Goal: Navigation & Orientation: Understand site structure

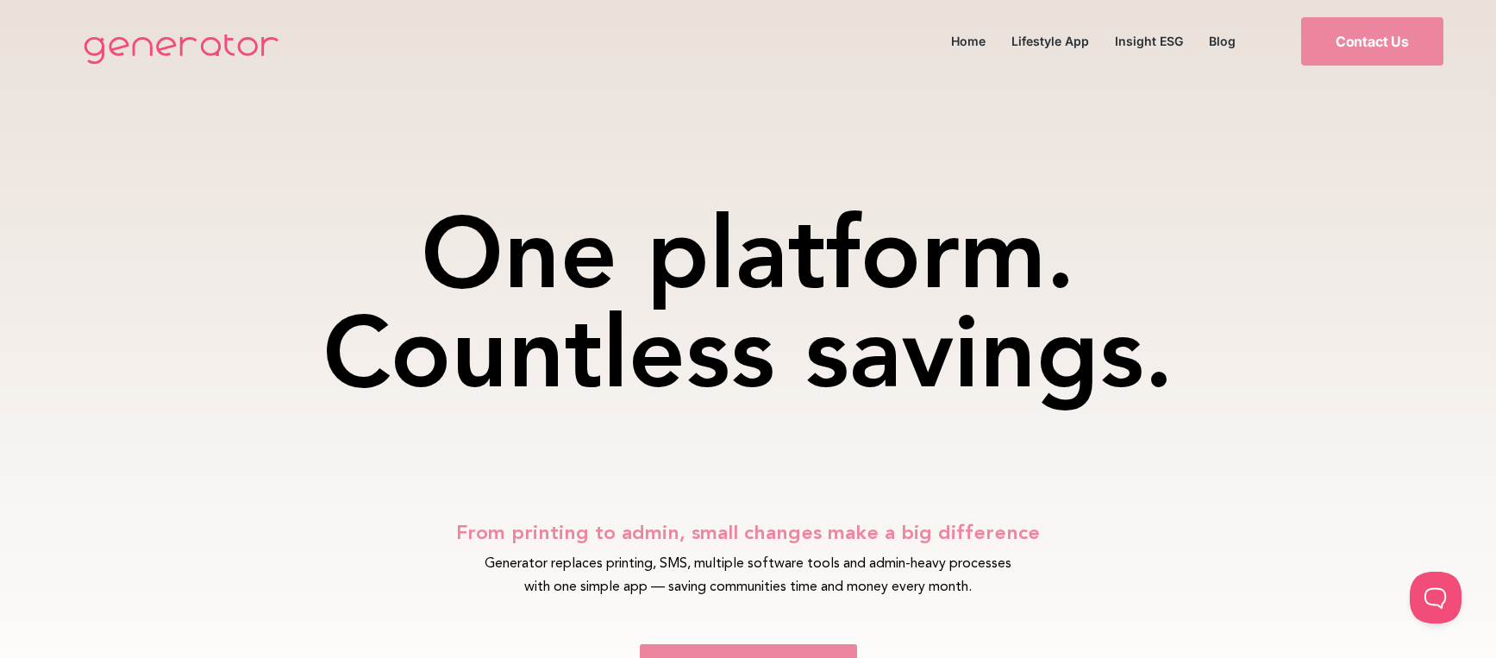
drag, startPoint x: 1396, startPoint y: 234, endPoint x: 1464, endPoint y: 171, distance: 93.3
click at [1401, 233] on div "One platform. Countless savings. From printing to admin, small changes make a b…" at bounding box center [748, 372] width 1496 height 751
click at [965, 41] on div "One platform. Countless savings." at bounding box center [748, 259] width 965 height 457
click at [978, 31] on div "One platform. Countless savings." at bounding box center [748, 259] width 965 height 457
click at [209, 50] on img at bounding box center [181, 48] width 213 height 69
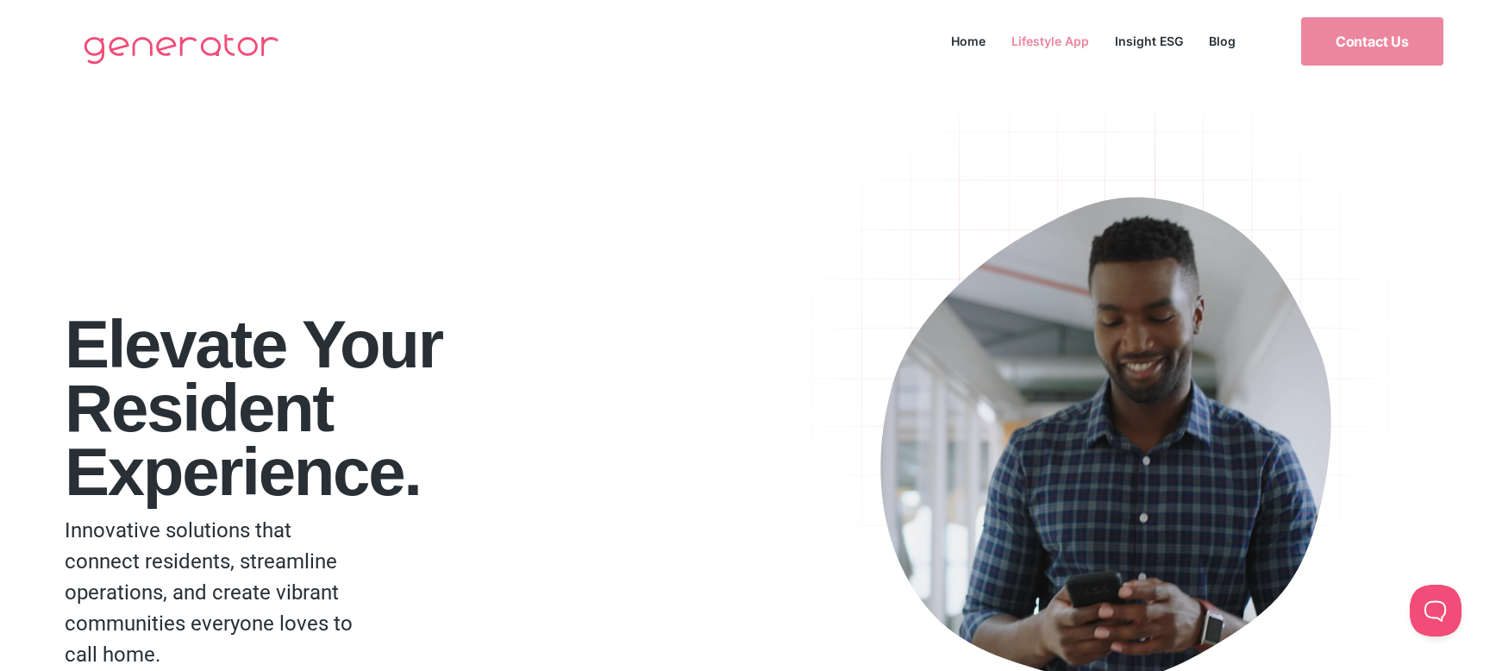
click at [1041, 43] on link "Lifestyle App" at bounding box center [1049, 40] width 103 height 23
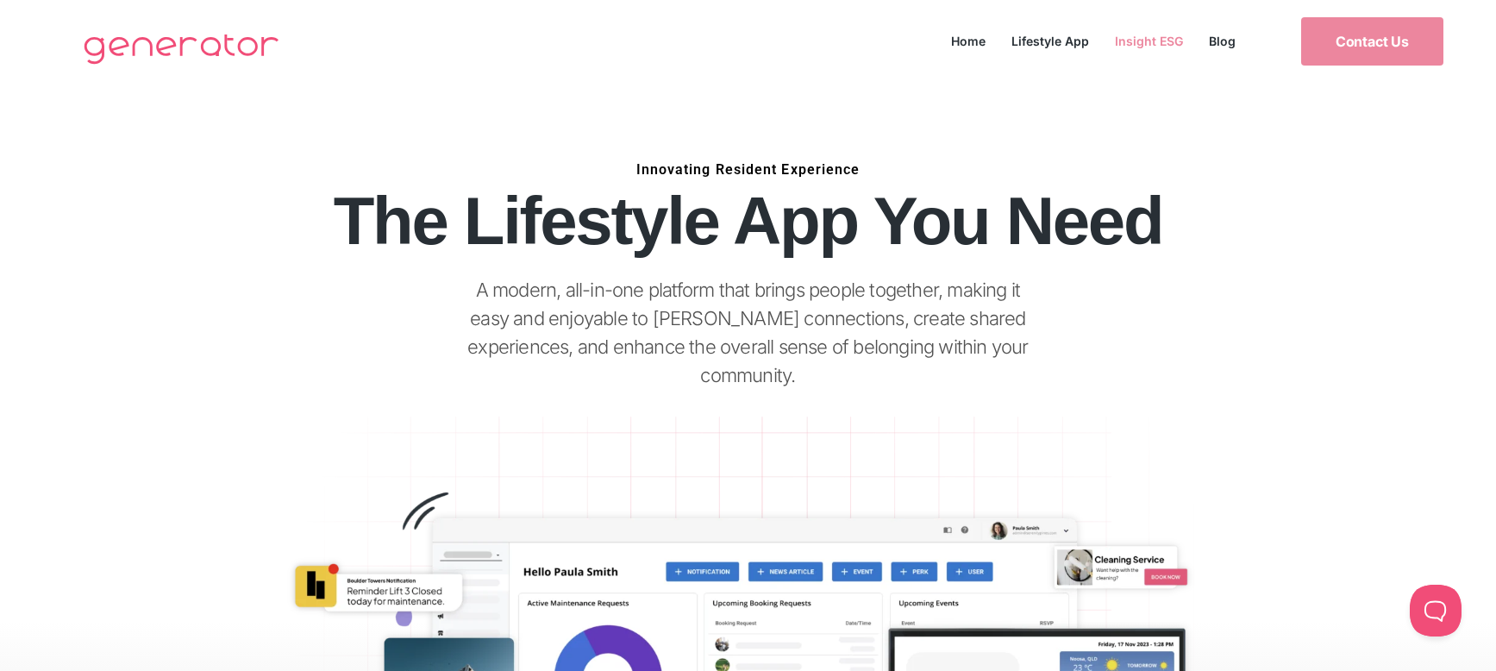
click at [1137, 45] on link "Insight ESG" at bounding box center [1149, 40] width 94 height 23
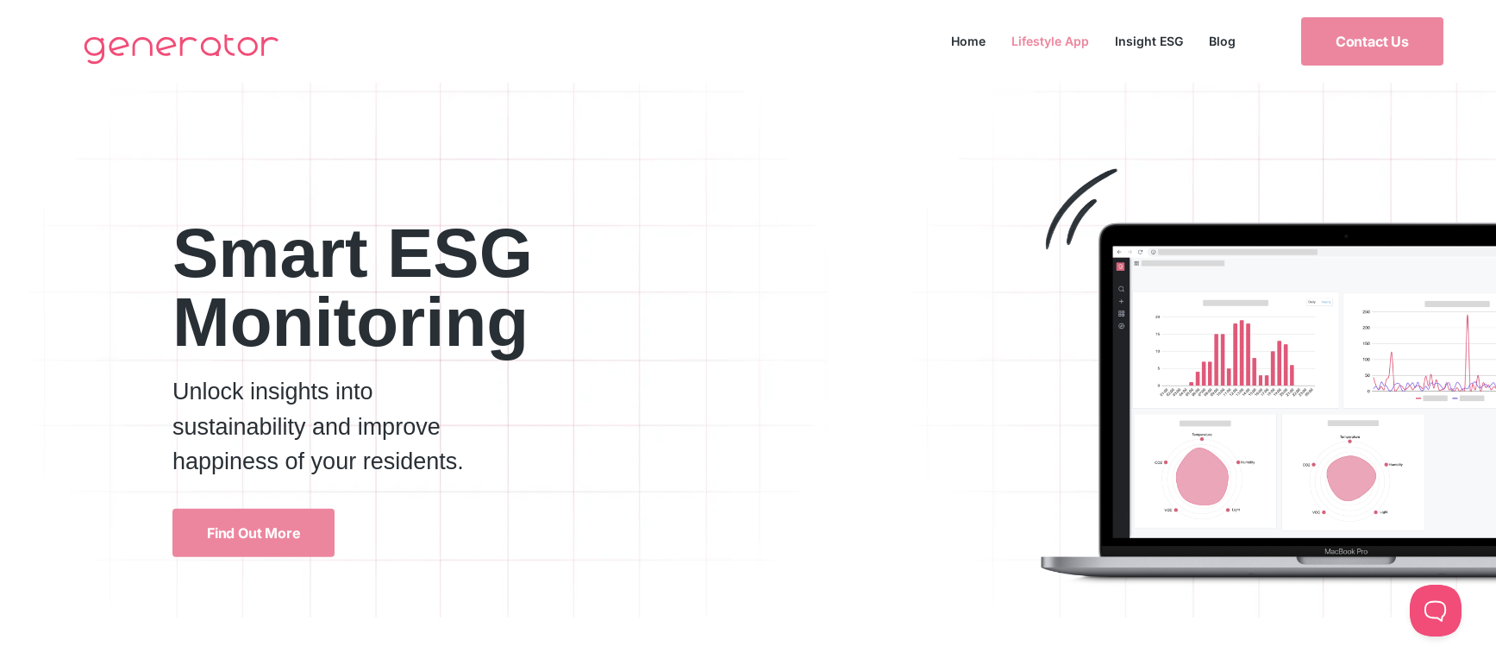
click at [1065, 39] on link "Lifestyle App" at bounding box center [1049, 40] width 103 height 23
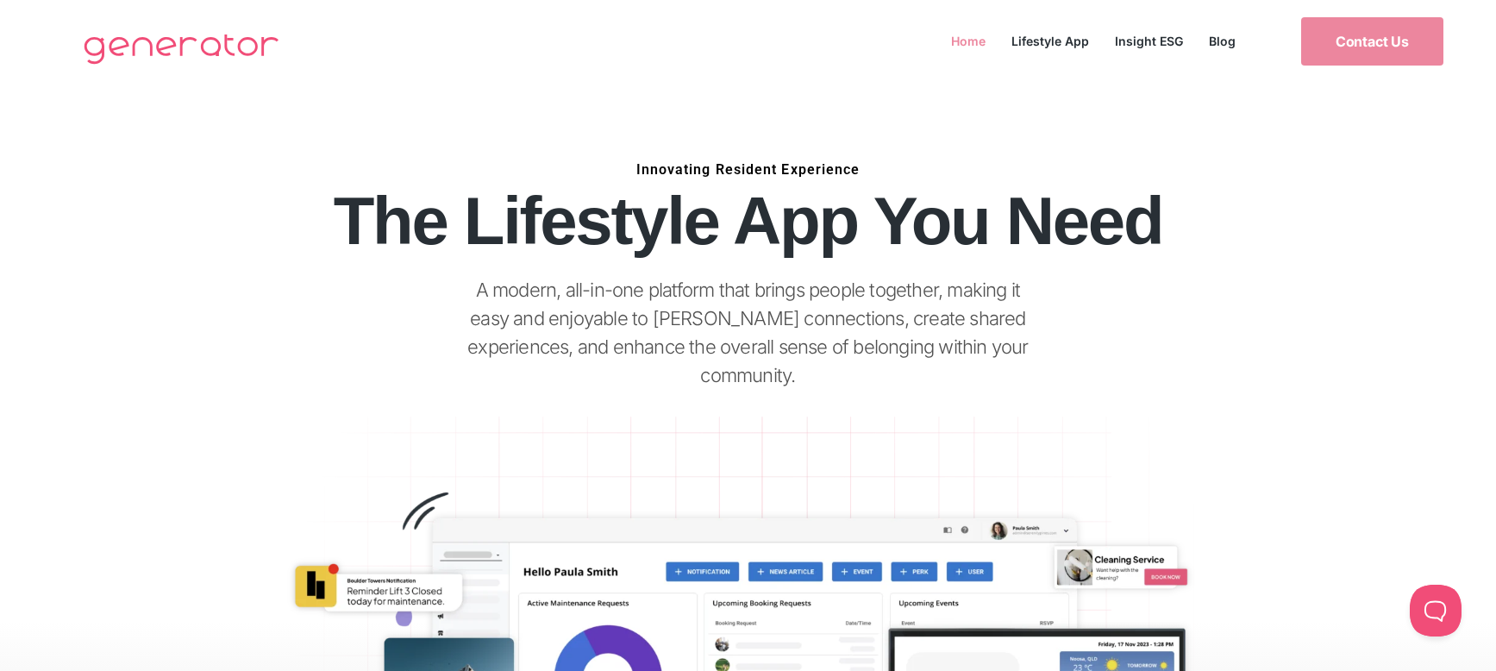
click at [972, 37] on link "Home" at bounding box center [968, 40] width 60 height 23
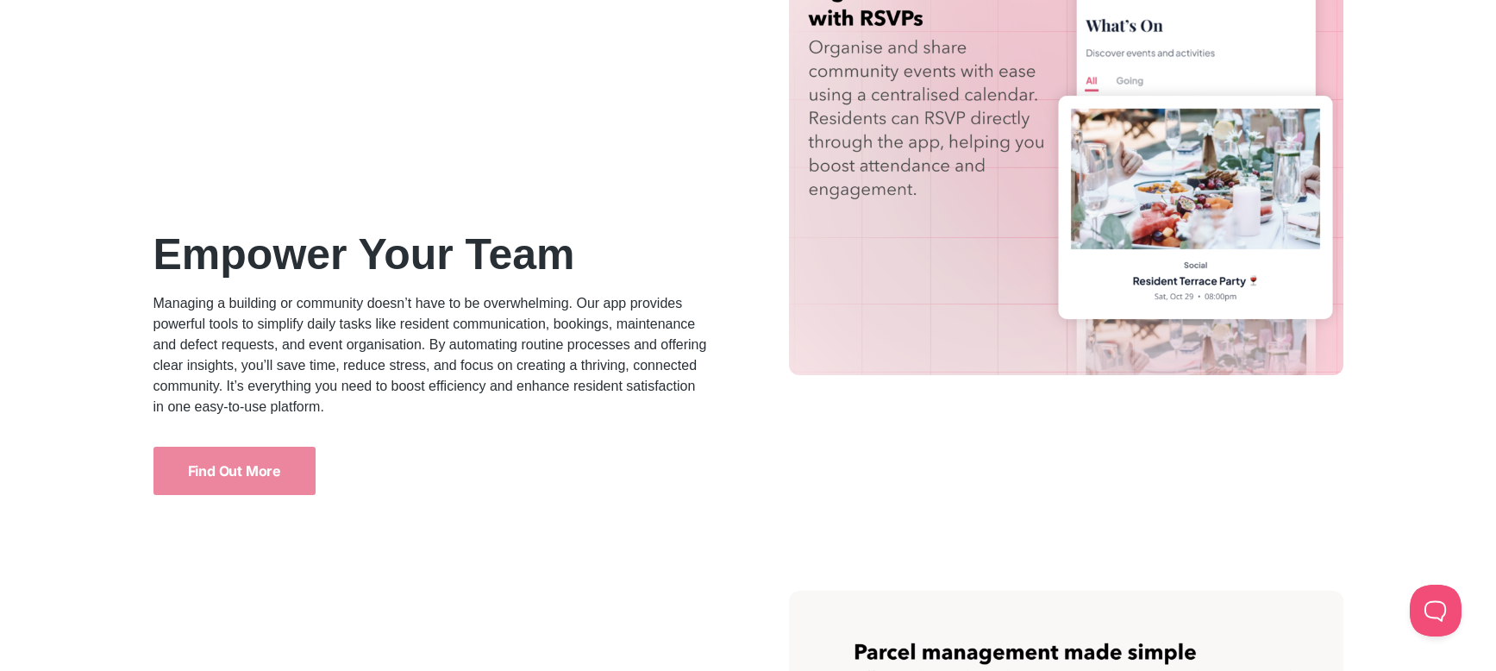
scroll to position [2102, 0]
